Goal: Task Accomplishment & Management: Manage account settings

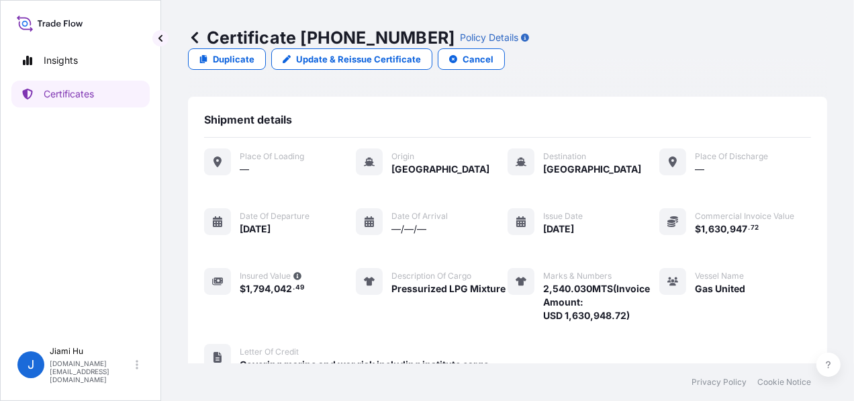
click at [185, 48] on div "Certificate [PHONE_NUMBER] Policy Details Duplicate Update & Reissue Certificat…" at bounding box center [507, 181] width 693 height 363
click at [192, 42] on icon at bounding box center [194, 37] width 13 height 13
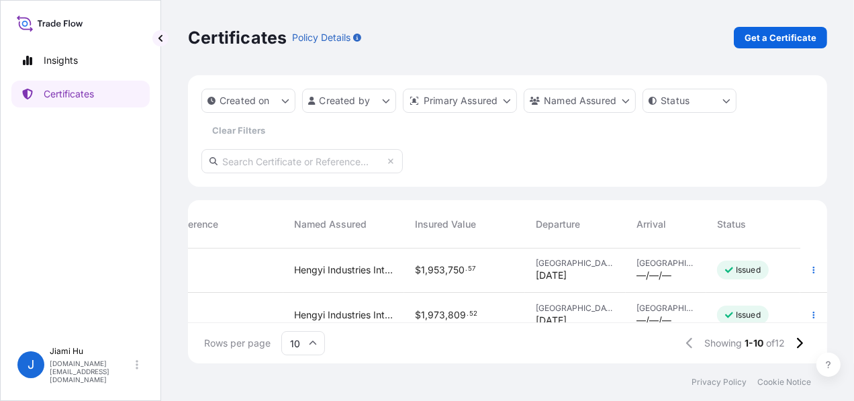
scroll to position [67, 375]
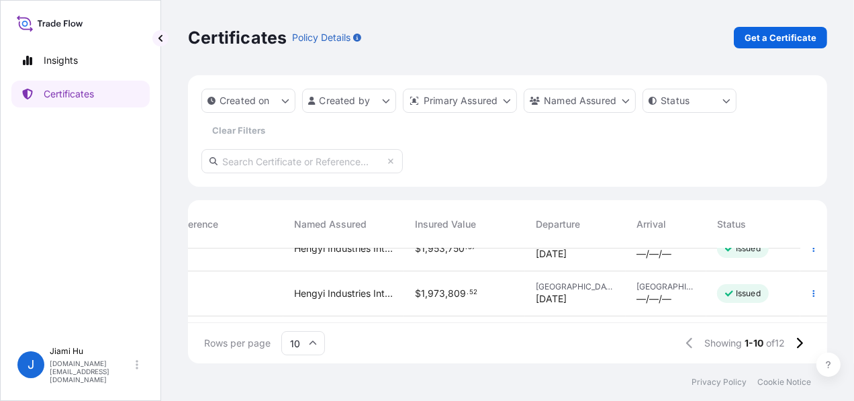
click at [527, 263] on div "[GEOGRAPHIC_DATA] [DATE]" at bounding box center [575, 248] width 101 height 45
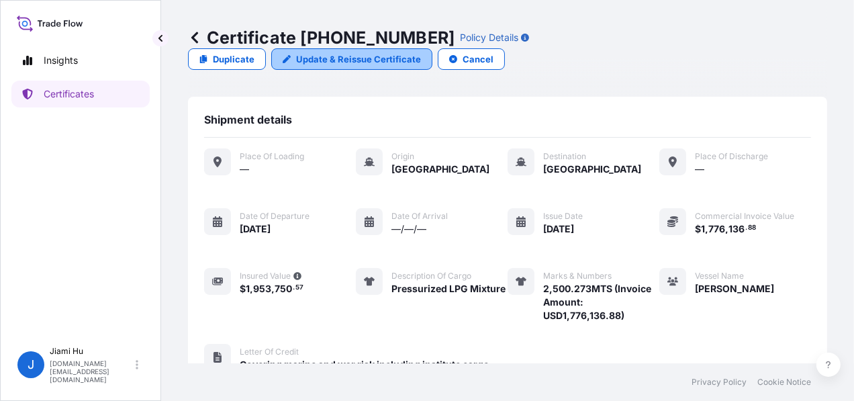
click at [433, 48] on link "Update & Reissue Certificate" at bounding box center [351, 58] width 161 height 21
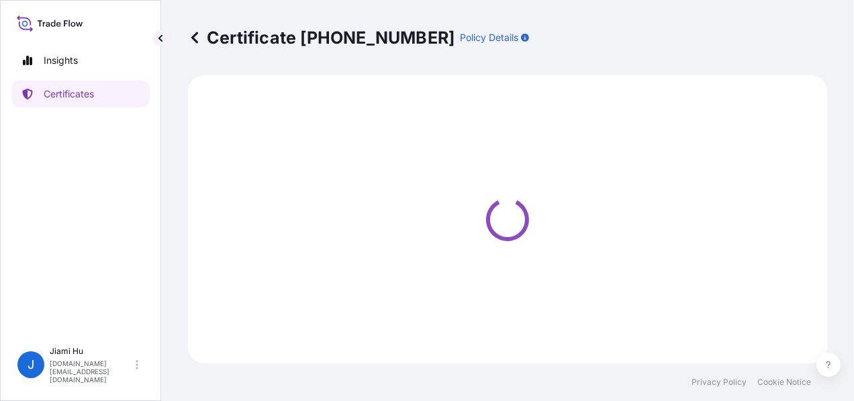
select select "Sea"
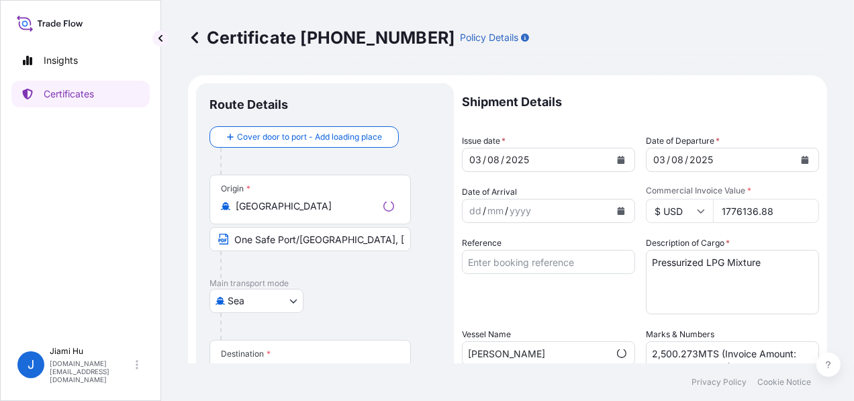
select select "31505"
drag, startPoint x: 741, startPoint y: 211, endPoint x: 697, endPoint y: 209, distance: 43.7
click at [697, 209] on div "$ USD 1776136.88" at bounding box center [732, 211] width 173 height 24
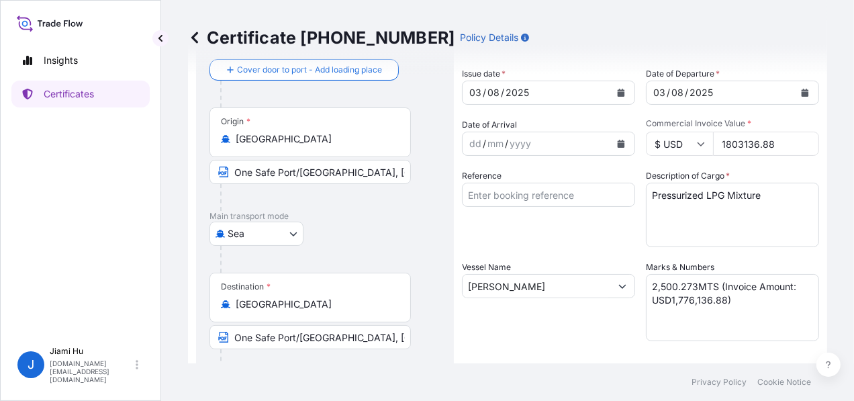
type input "1803136.88"
drag, startPoint x: 674, startPoint y: 300, endPoint x: 687, endPoint y: 300, distance: 13.4
click at [687, 300] on textarea "2,500.273MTS (Invoice Amount: USD1,776,136.88)" at bounding box center [732, 307] width 173 height 67
click at [758, 297] on textarea "2,500.273MTS (Invoice Amount: USD1,776,136.88)" at bounding box center [732, 307] width 173 height 67
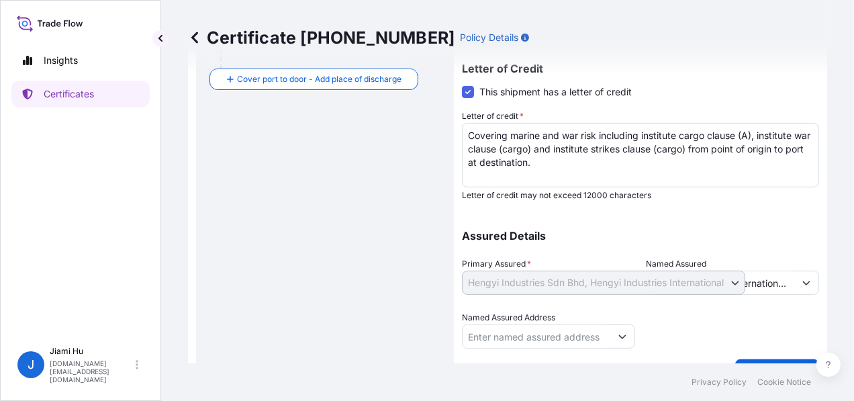
scroll to position [405, 0]
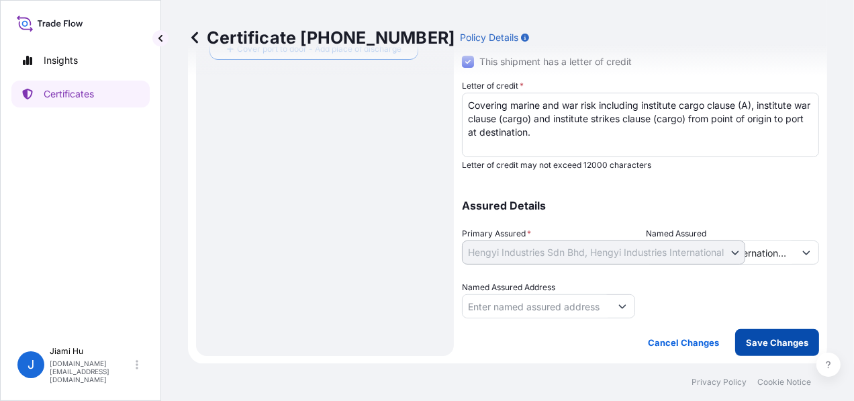
type textarea "2,500.273MTS (Invoice Amount: USD1,803,136.88)"
click at [746, 338] on p "Save Changes" at bounding box center [777, 342] width 62 height 13
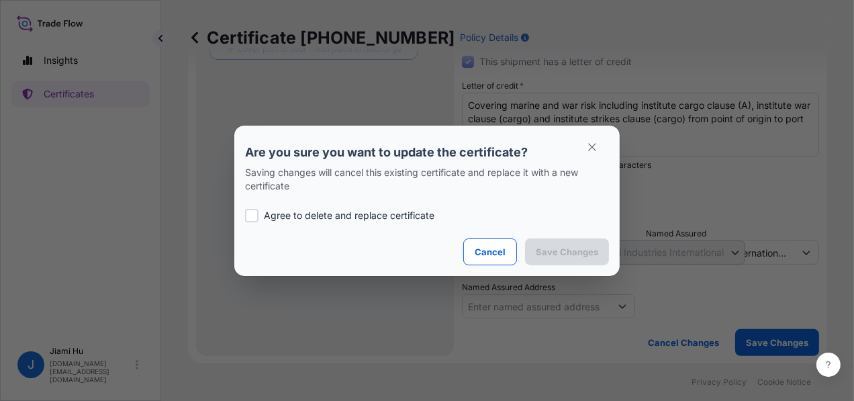
click at [348, 216] on p "Agree to delete and replace certificate" at bounding box center [349, 215] width 171 height 13
checkbox input "true"
click at [597, 251] on p "Save Changes" at bounding box center [567, 251] width 62 height 13
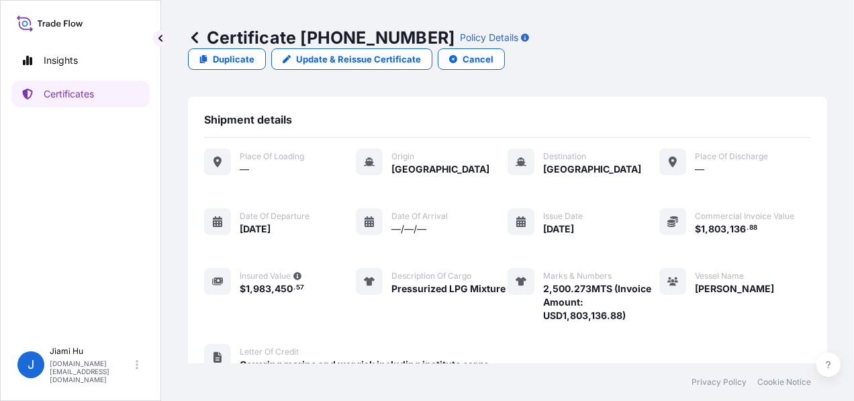
scroll to position [320, 0]
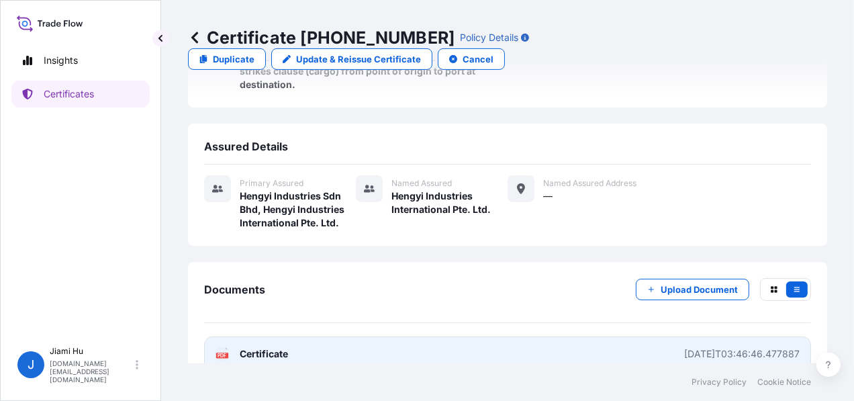
click at [253, 347] on span "Certificate" at bounding box center [264, 353] width 48 height 13
